Goal: Information Seeking & Learning: Learn about a topic

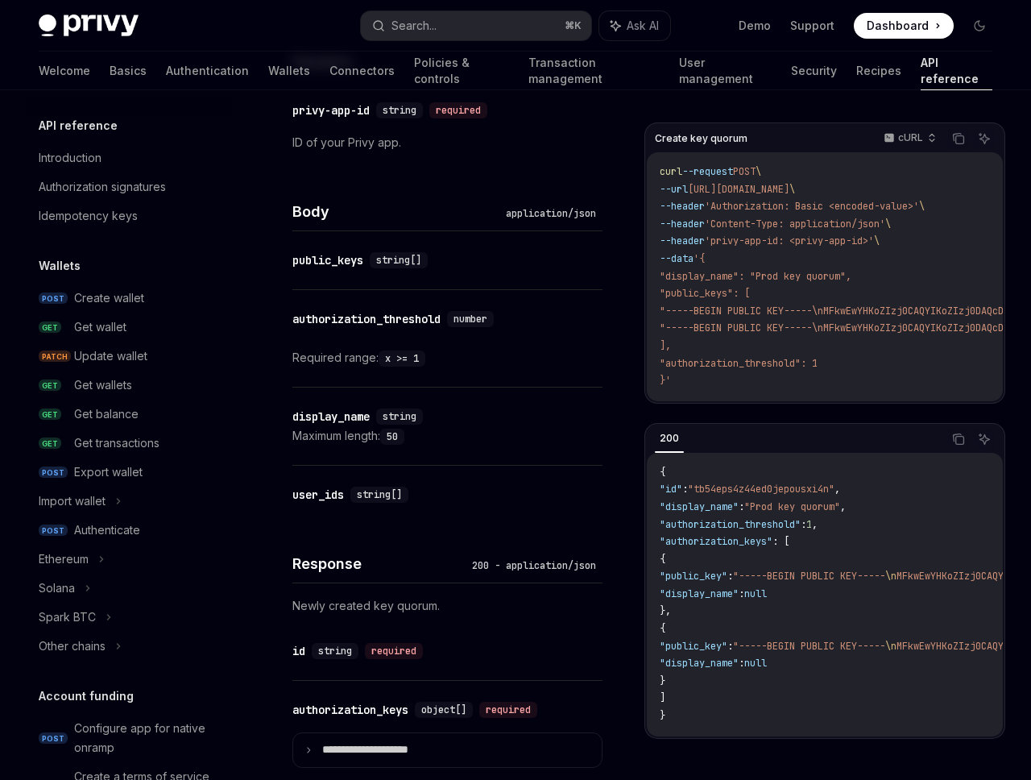
scroll to position [134, 0]
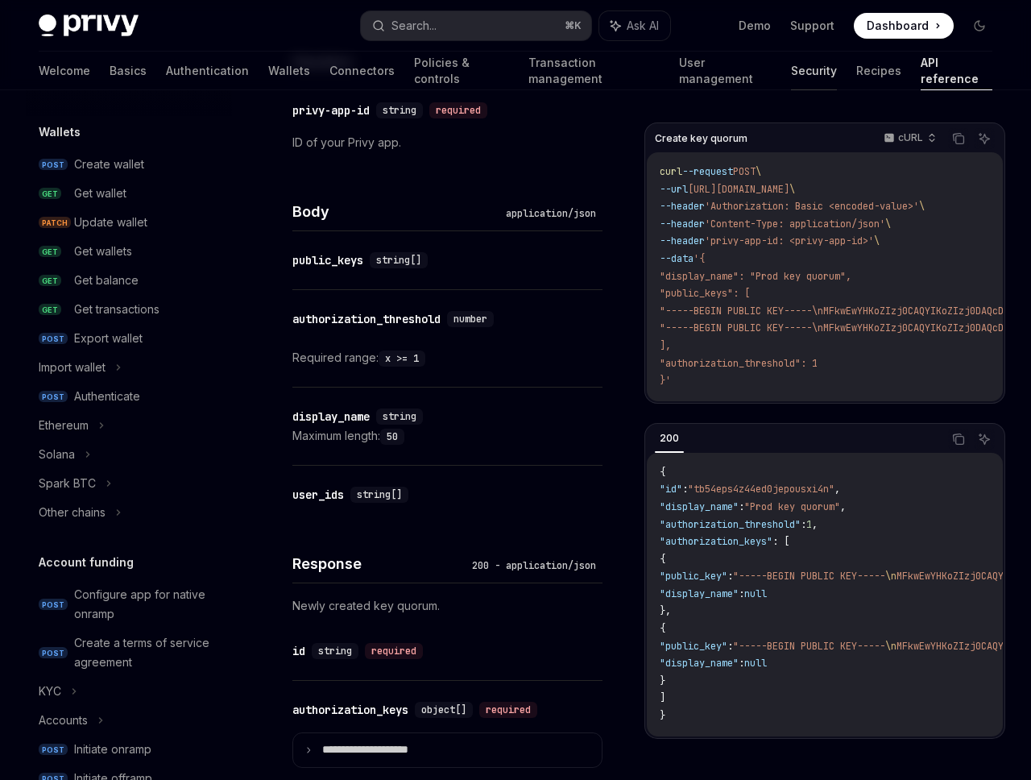
click at [791, 73] on link "Security" at bounding box center [814, 71] width 46 height 39
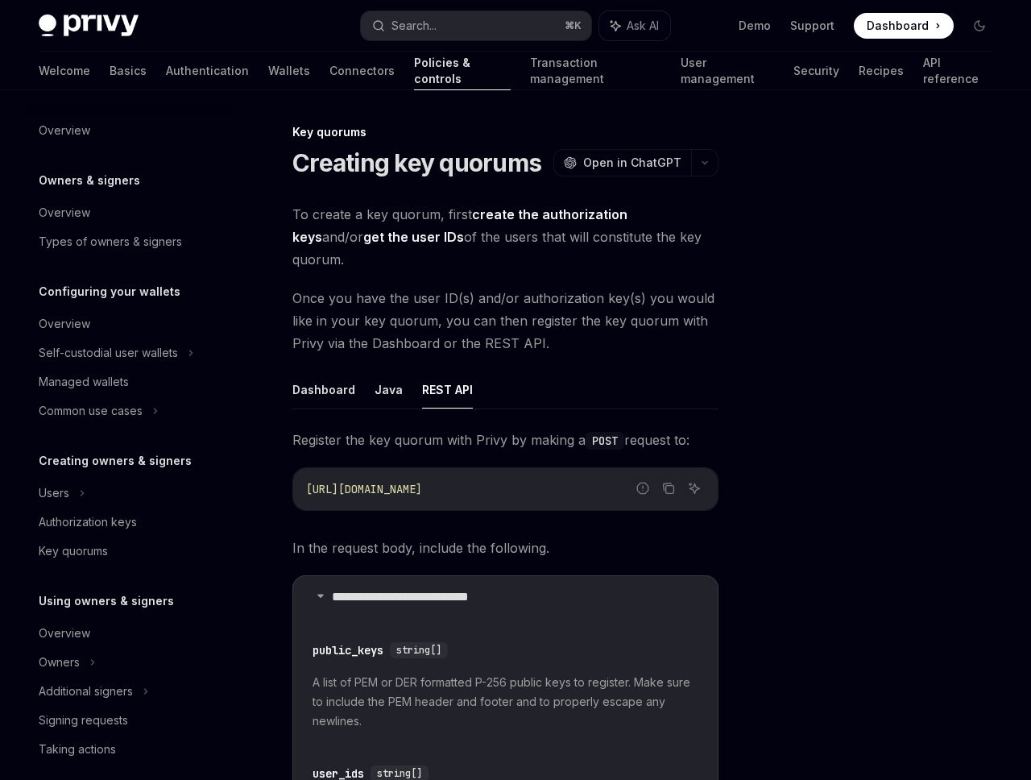
scroll to position [13, 0]
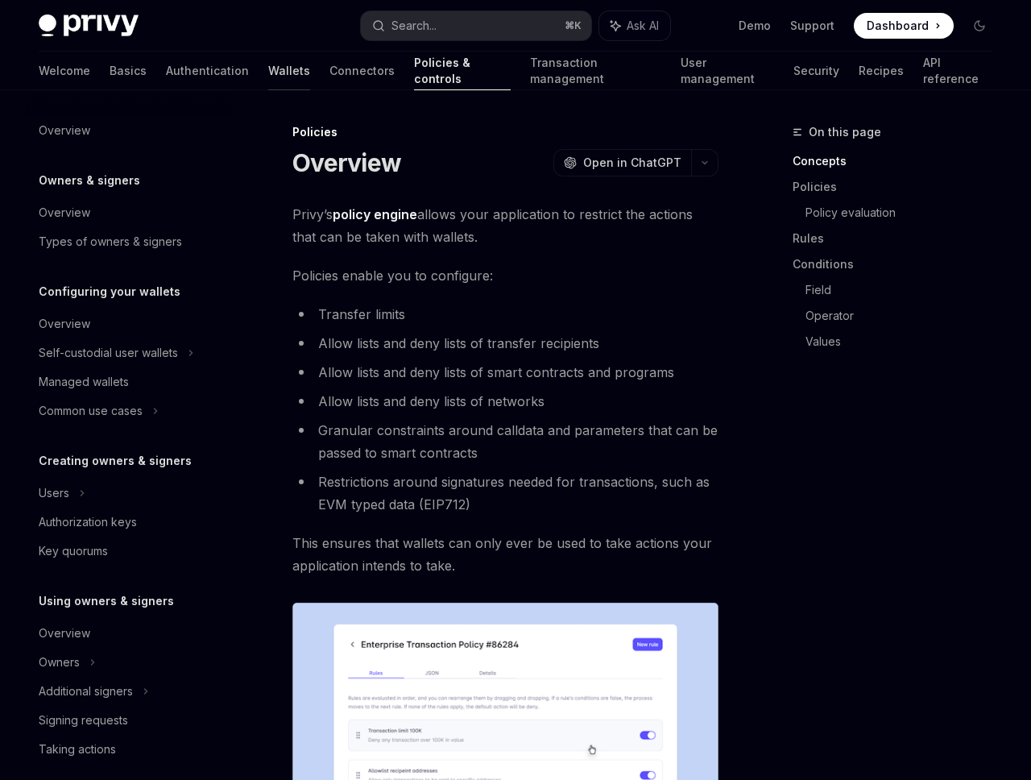
click at [268, 70] on link "Wallets" at bounding box center [289, 71] width 42 height 39
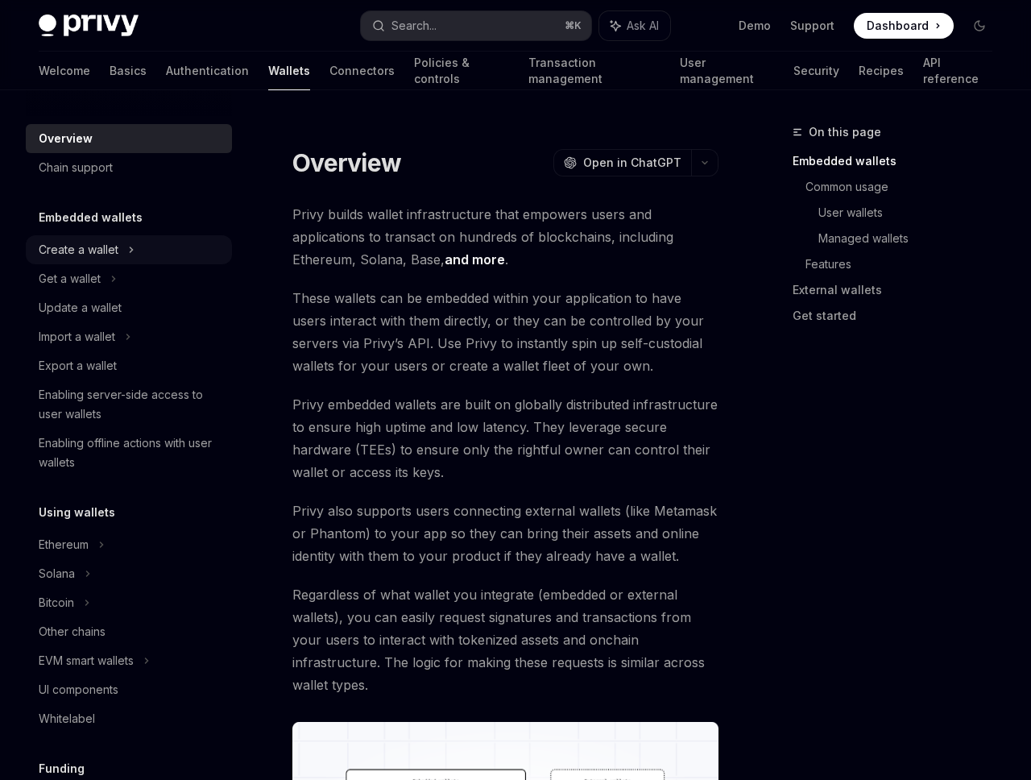
click at [101, 248] on div "Create a wallet" at bounding box center [79, 249] width 80 height 19
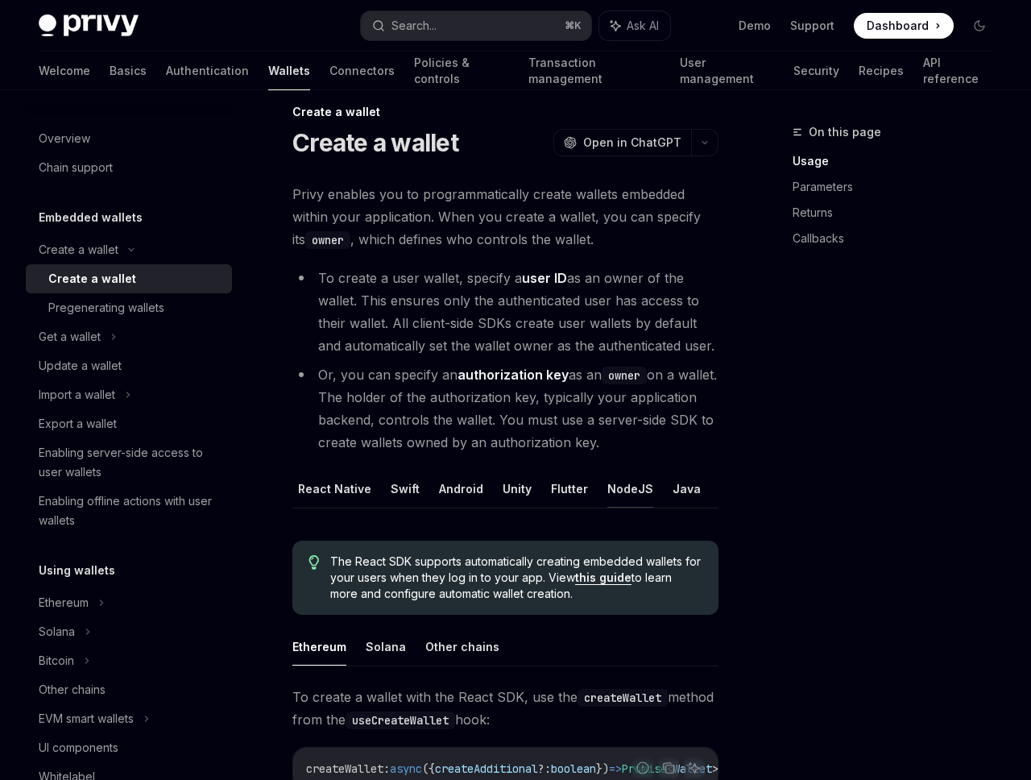
scroll to position [0, 83]
click at [684, 490] on button "REST API" at bounding box center [709, 489] width 51 height 38
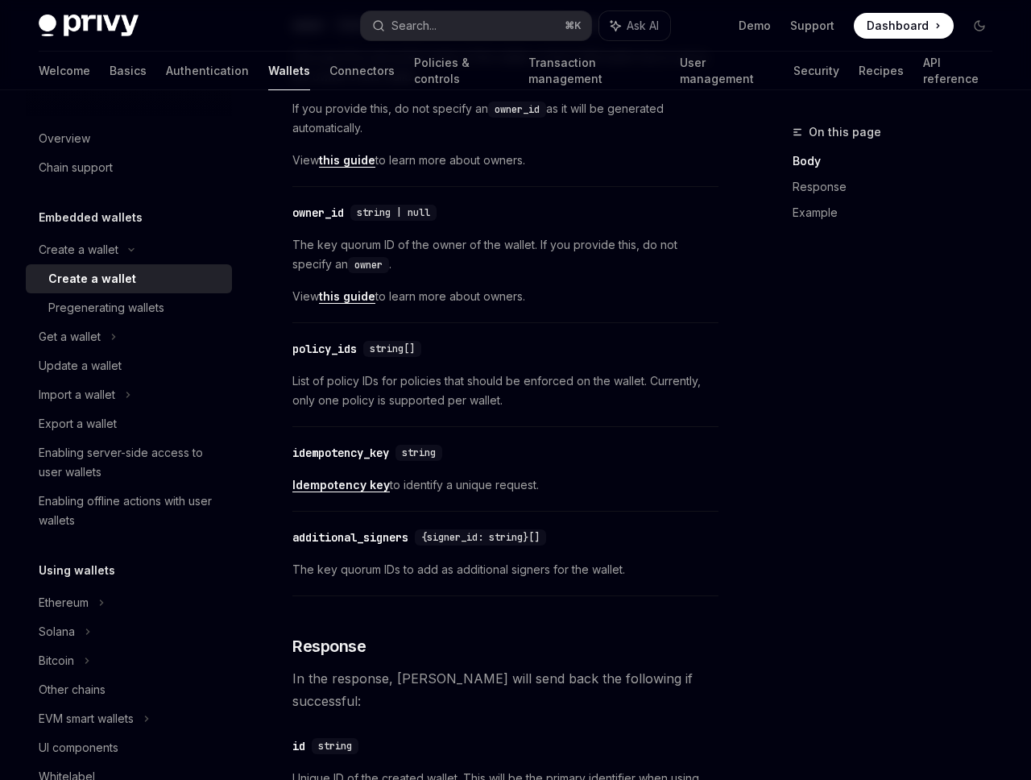
scroll to position [992, 0]
click at [342, 294] on link "this guide" at bounding box center [347, 297] width 56 height 15
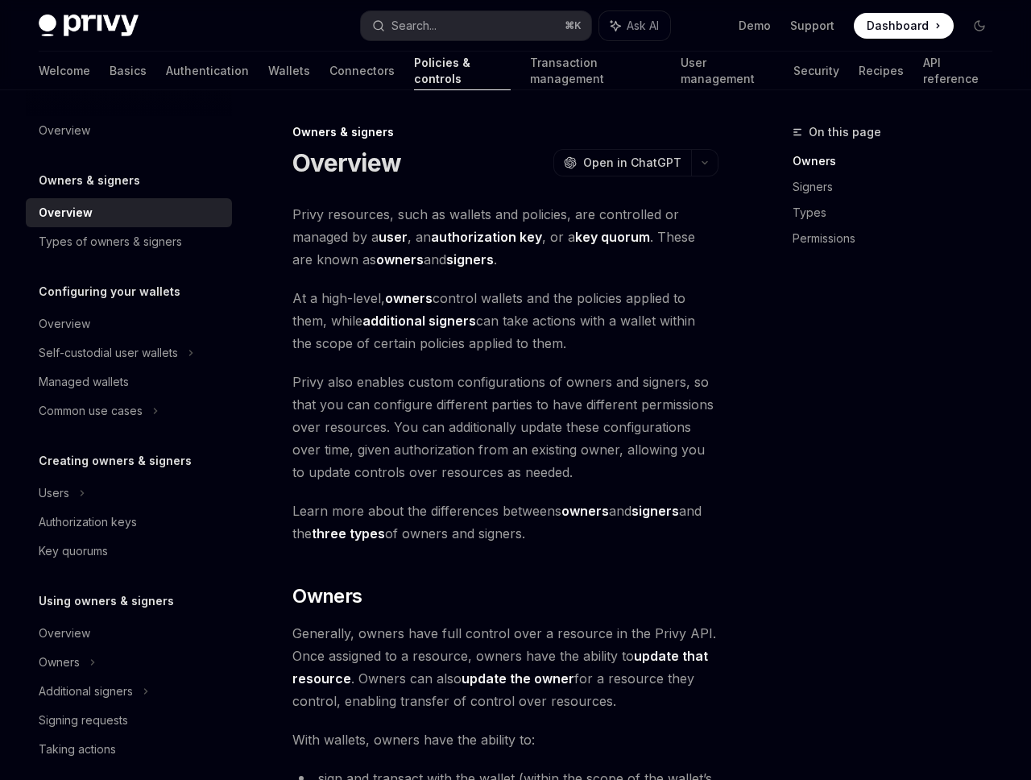
type textarea "*"
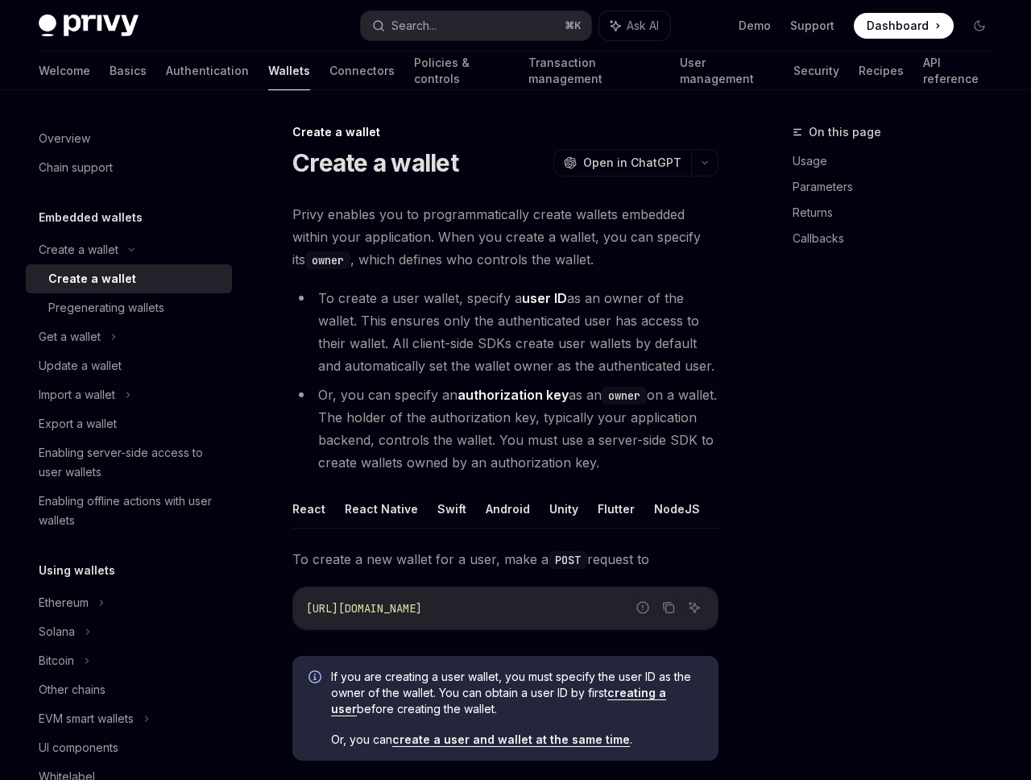
scroll to position [10, 0]
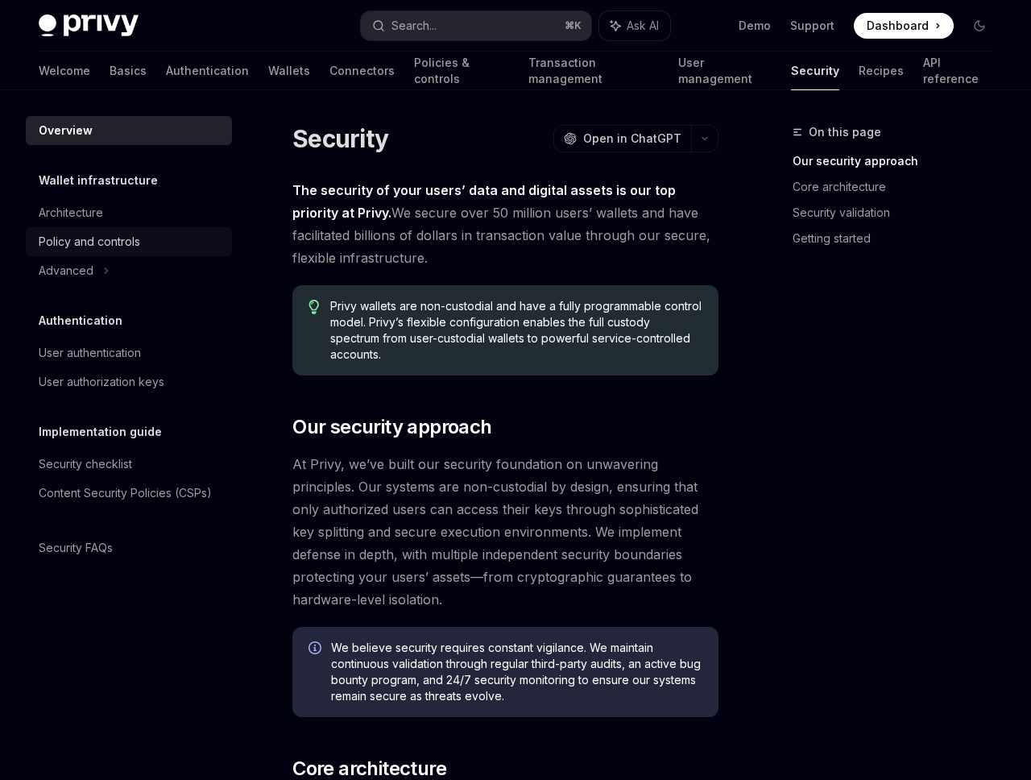
click at [134, 237] on div "Policy and controls" at bounding box center [90, 241] width 102 height 19
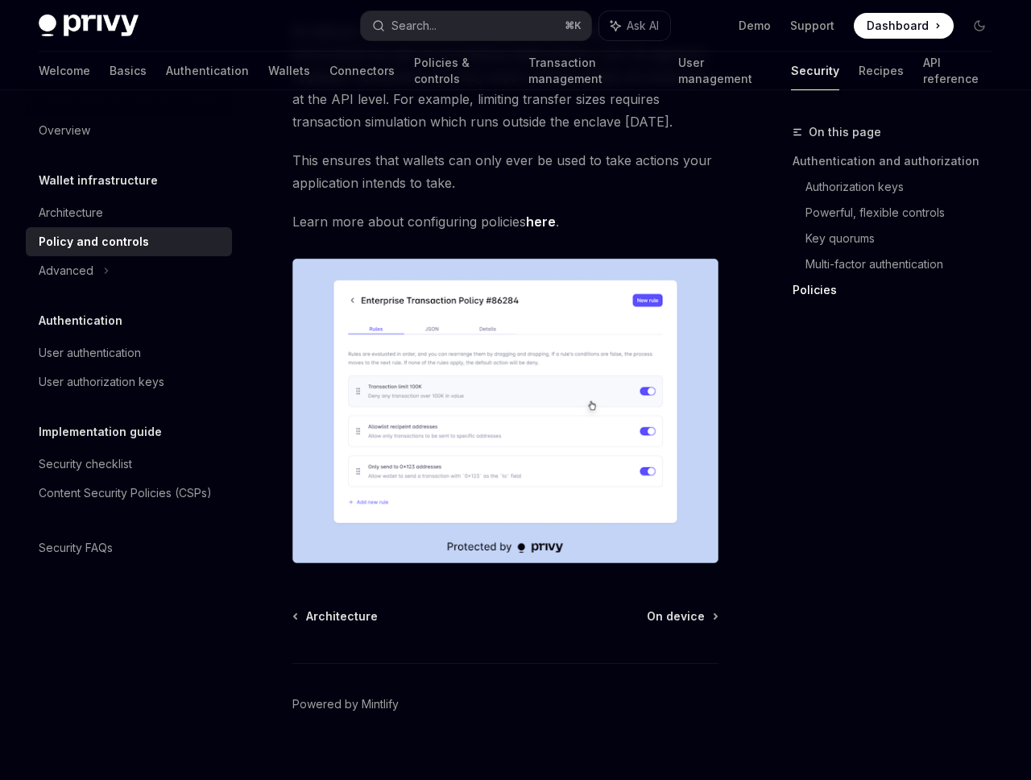
scroll to position [2313, 0]
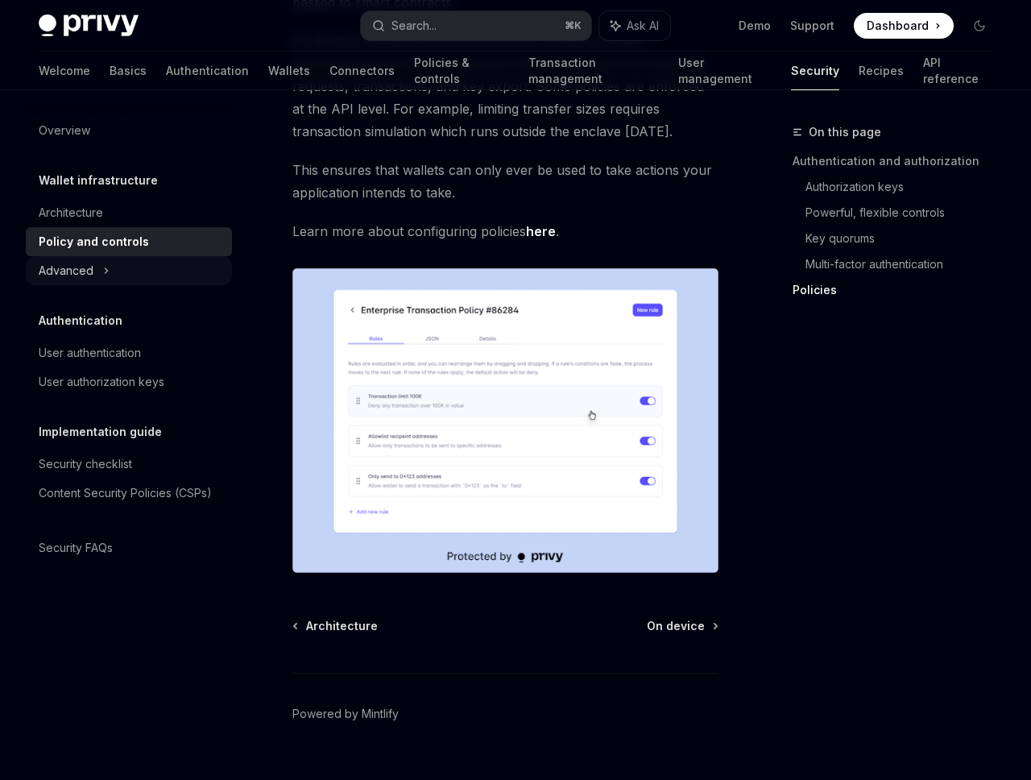
click at [86, 262] on div "Advanced" at bounding box center [66, 270] width 55 height 19
type textarea "*"
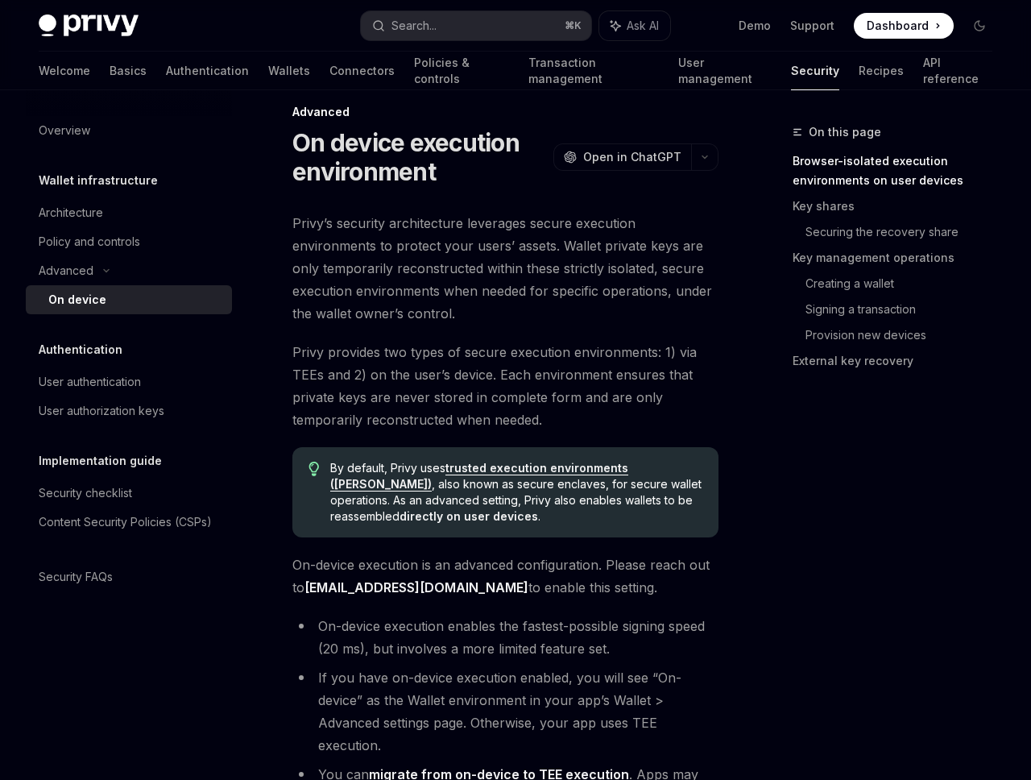
scroll to position [31, 0]
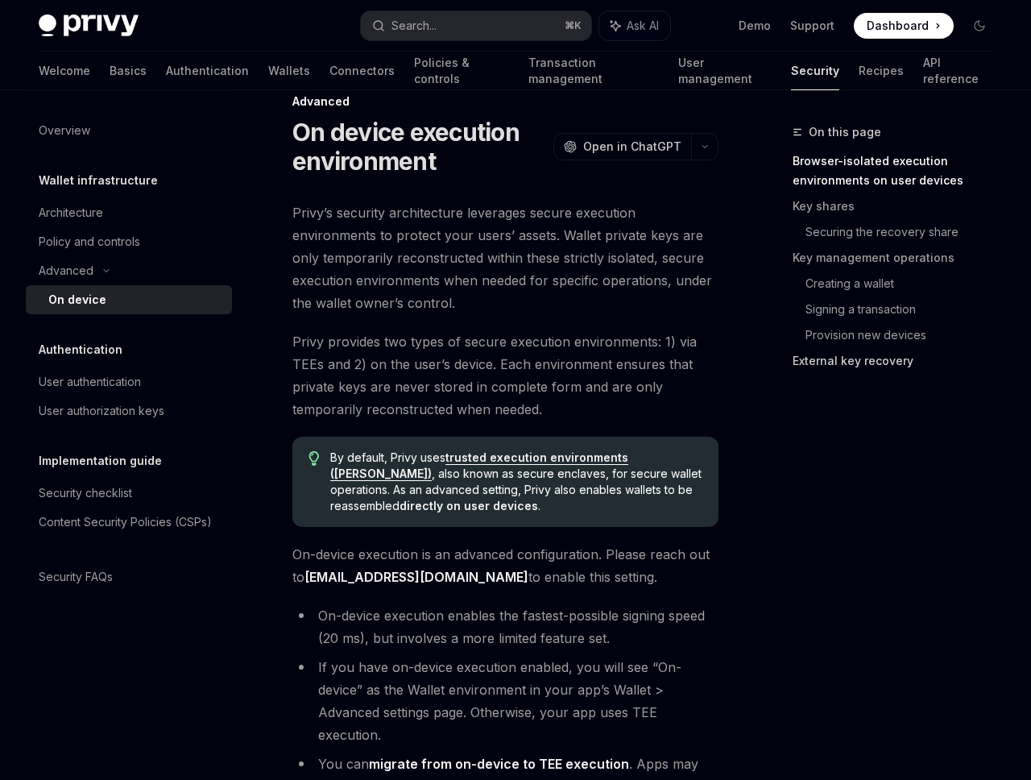
click at [865, 355] on link "External key recovery" at bounding box center [899, 361] width 213 height 26
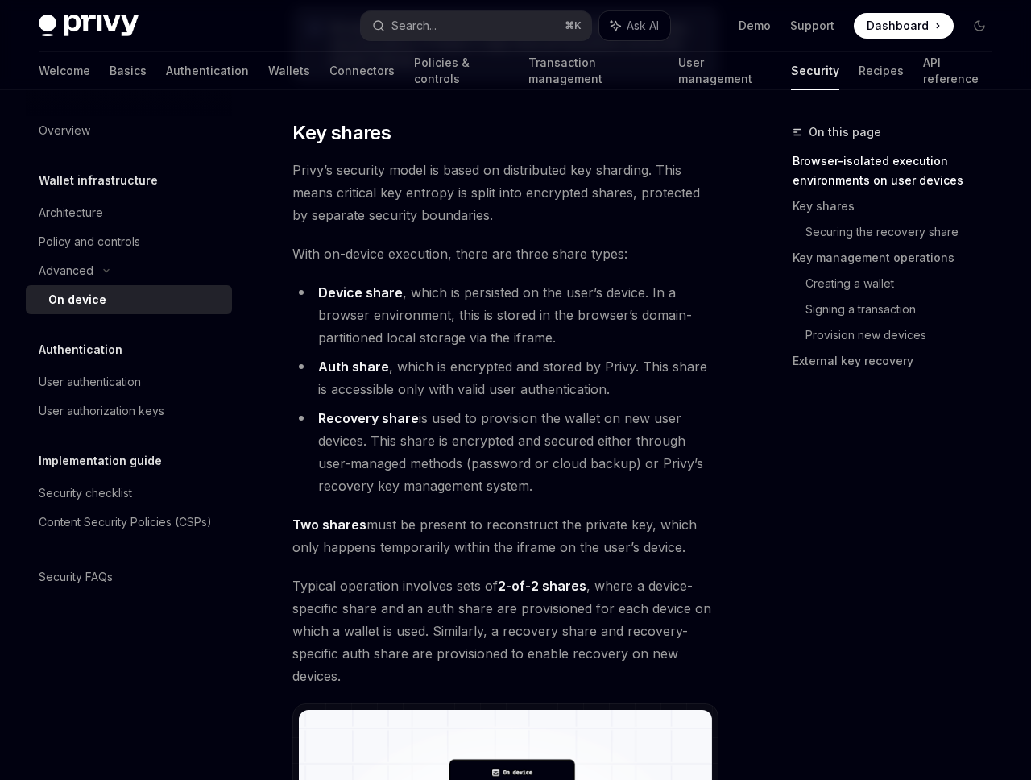
scroll to position [1306, 0]
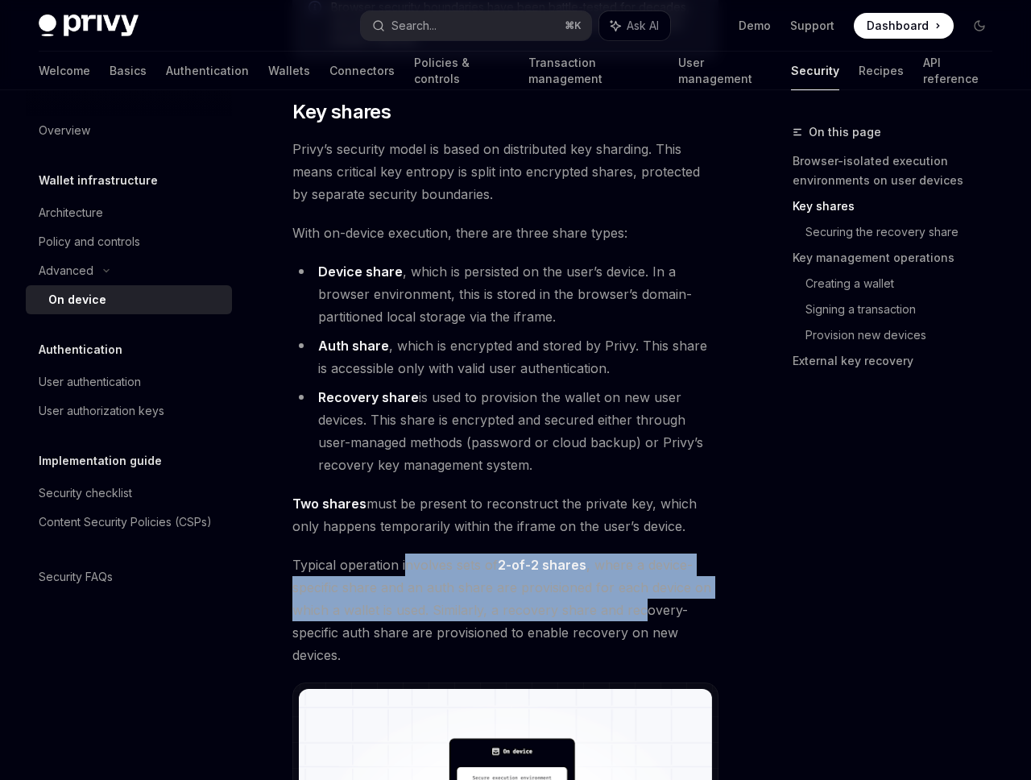
drag, startPoint x: 407, startPoint y: 566, endPoint x: 644, endPoint y: 615, distance: 241.7
click at [644, 616] on span "Typical operation involves sets of 2-of-2 shares , where a device-specific shar…" at bounding box center [505, 609] width 426 height 113
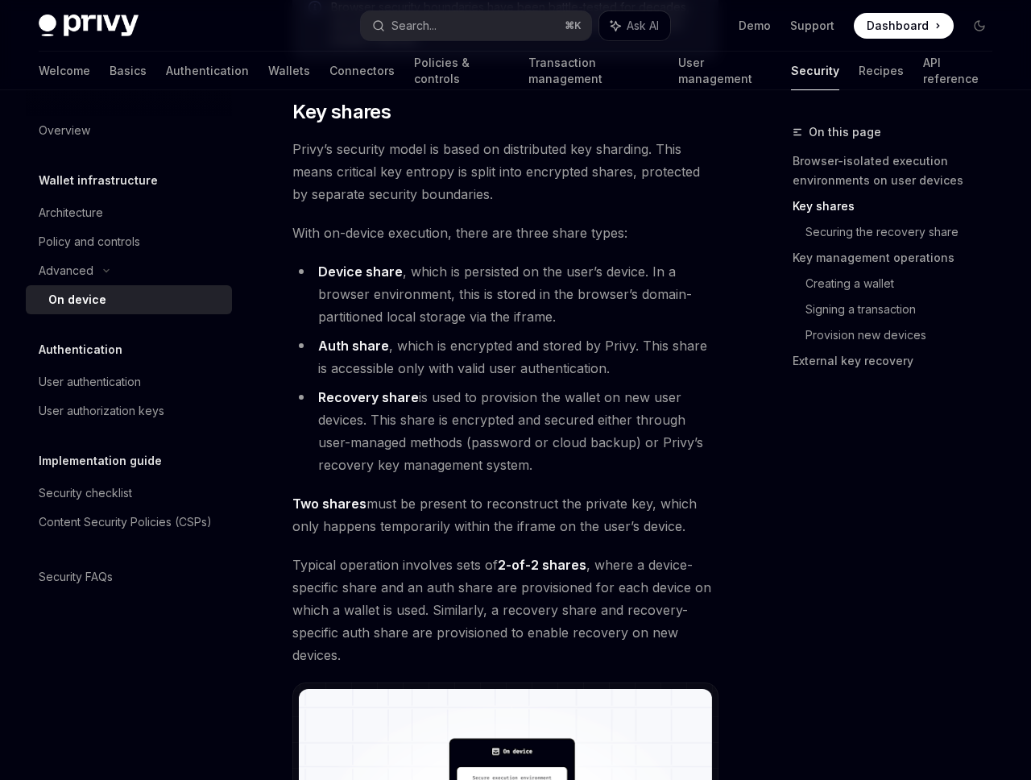
click at [688, 624] on span "Typical operation involves sets of 2-of-2 shares , where a device-specific shar…" at bounding box center [505, 609] width 426 height 113
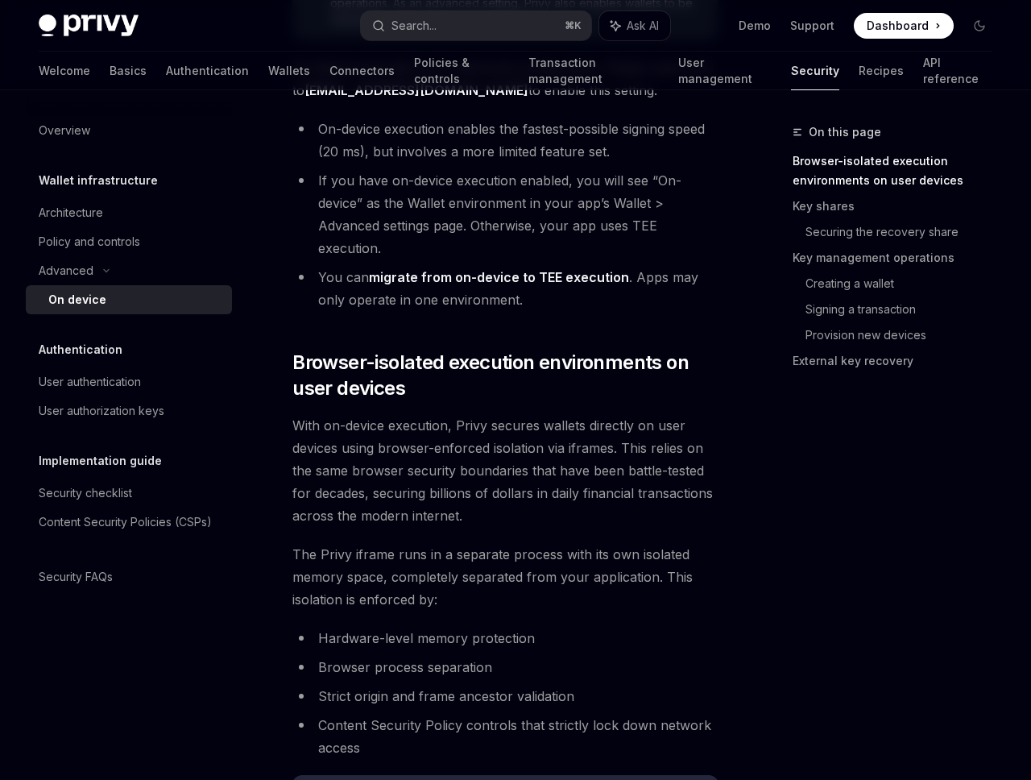
scroll to position [508, 0]
